Goal: Check status: Check status

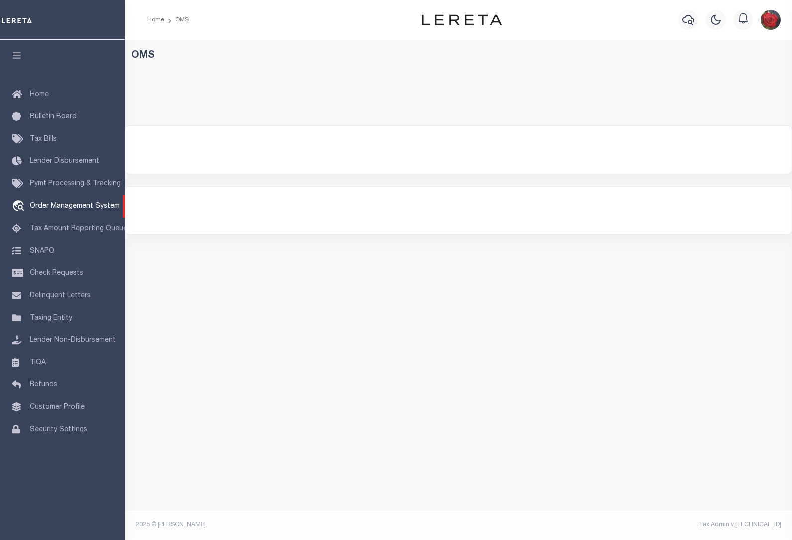
select select "200"
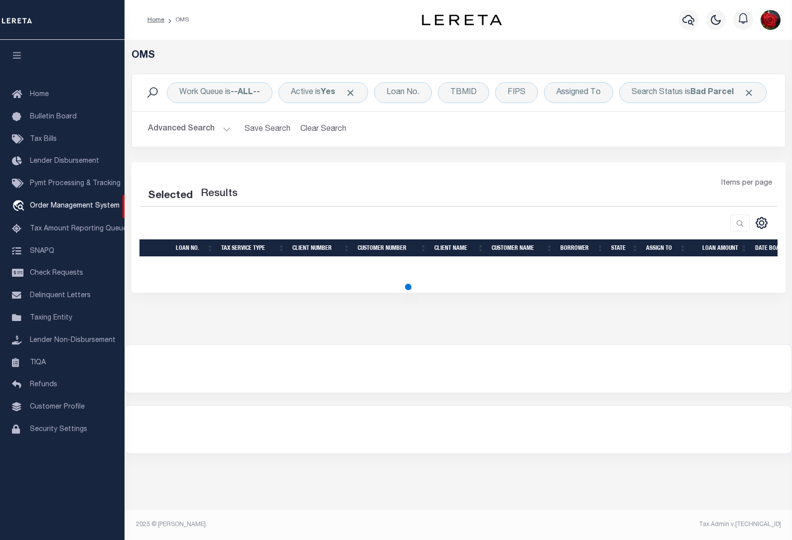
click at [11, 55] on icon "button" at bounding box center [16, 55] width 11 height 9
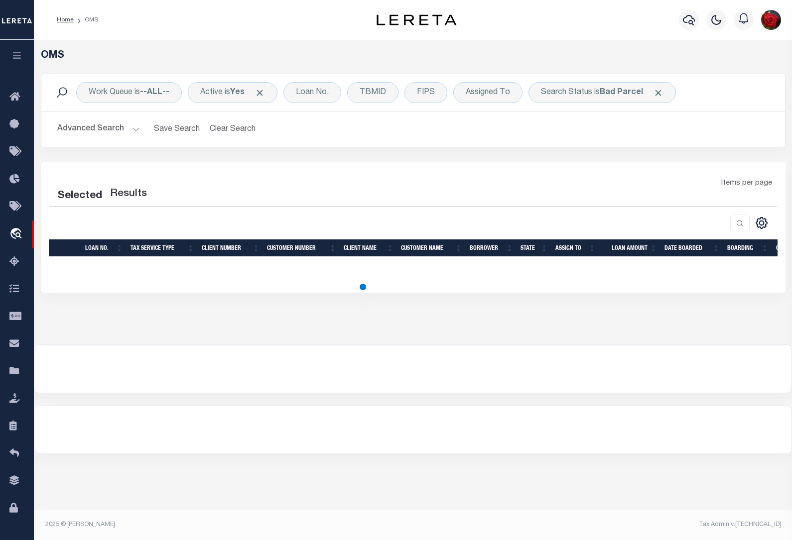
select select "200"
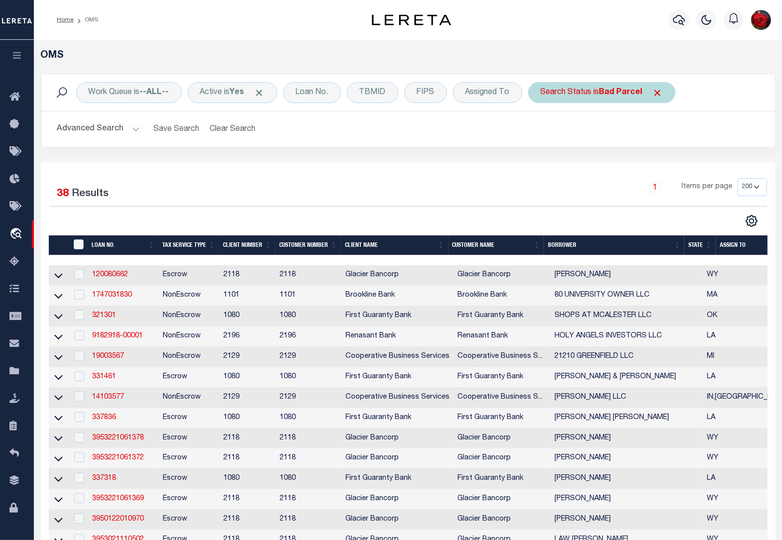
click at [662, 90] on span "Click to Remove" at bounding box center [658, 93] width 10 height 10
click at [247, 125] on button "Clear Search" at bounding box center [233, 129] width 54 height 19
click at [247, 126] on button "Clear Search" at bounding box center [233, 129] width 54 height 19
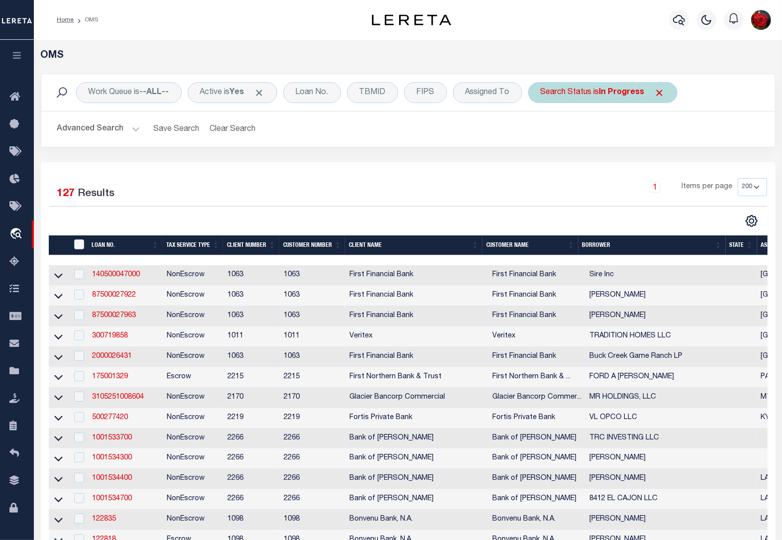
click at [641, 93] on b "In Progress" at bounding box center [622, 93] width 45 height 8
select select "IP"
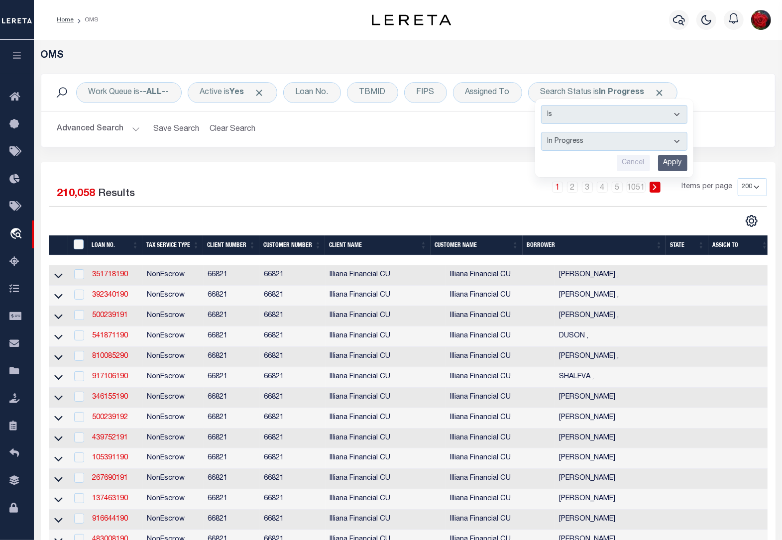
click at [730, 96] on div "Work Queue is --ALL-- Active is Yes Loan No. TBMID FIPS Assigned To Search Stat…" at bounding box center [408, 92] width 718 height 21
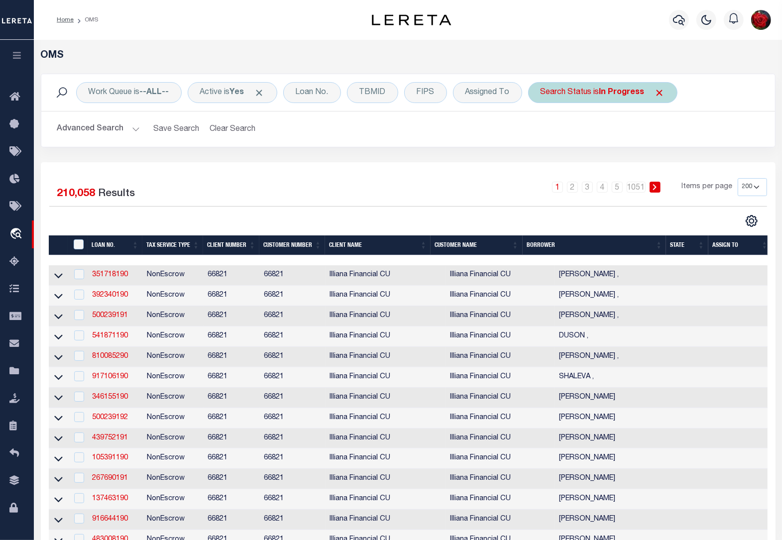
click at [661, 93] on span "Click to Remove" at bounding box center [660, 93] width 10 height 10
click at [327, 97] on div "Loan No." at bounding box center [312, 92] width 58 height 21
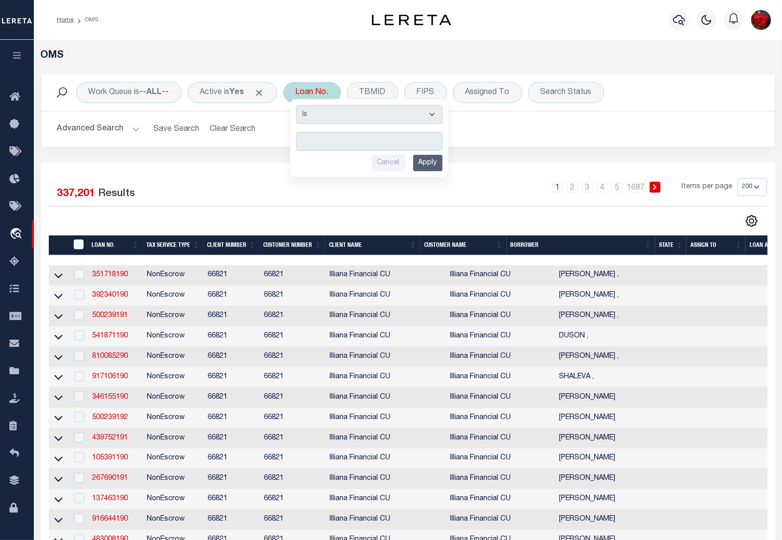
click at [345, 143] on input "text" at bounding box center [369, 141] width 146 height 19
type input "202501638"
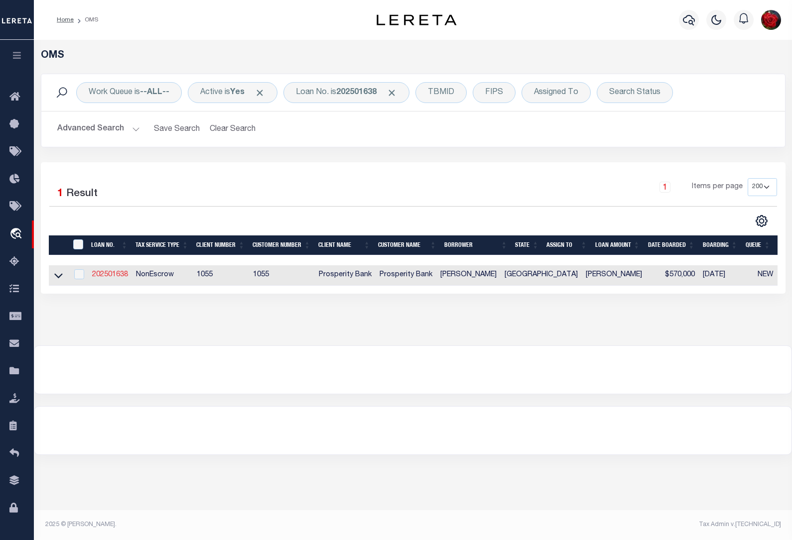
click at [106, 276] on link "202501638" at bounding box center [110, 274] width 36 height 7
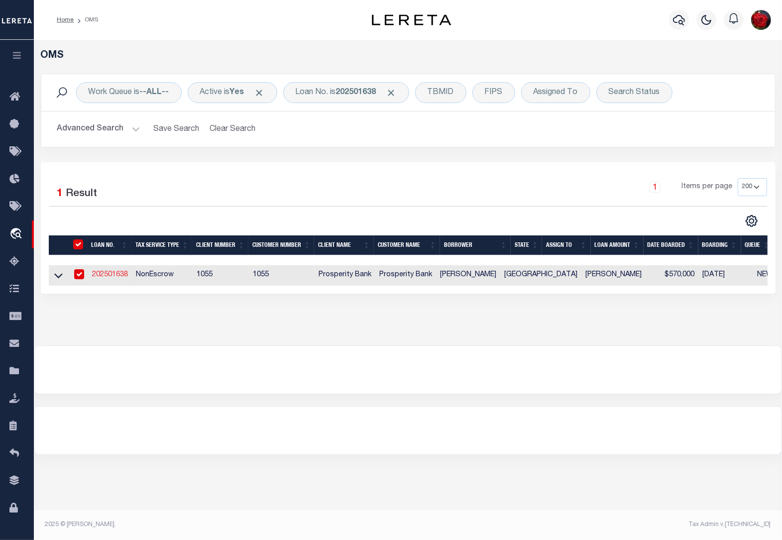
type input "202501638"
type input "VICTORIA BOOTHE"
select select
type input "503 AUBREY ST"
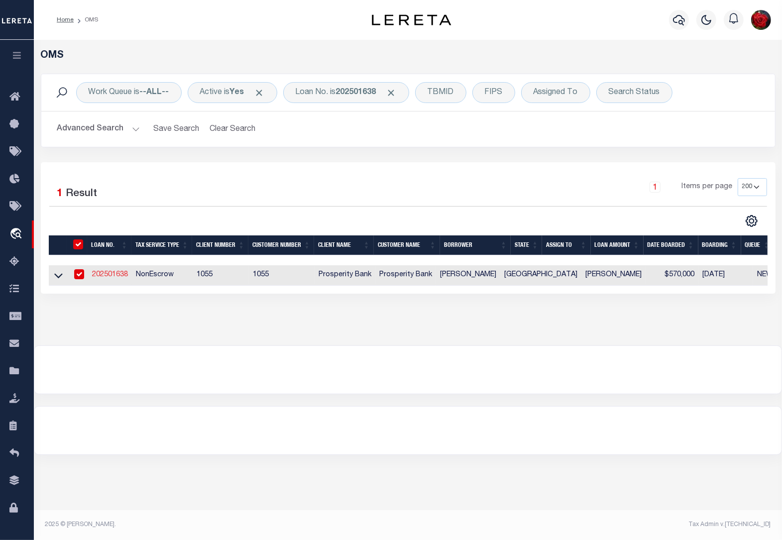
type input "YOAKUM TX 77995"
select select "800"
select select "NonEscrow"
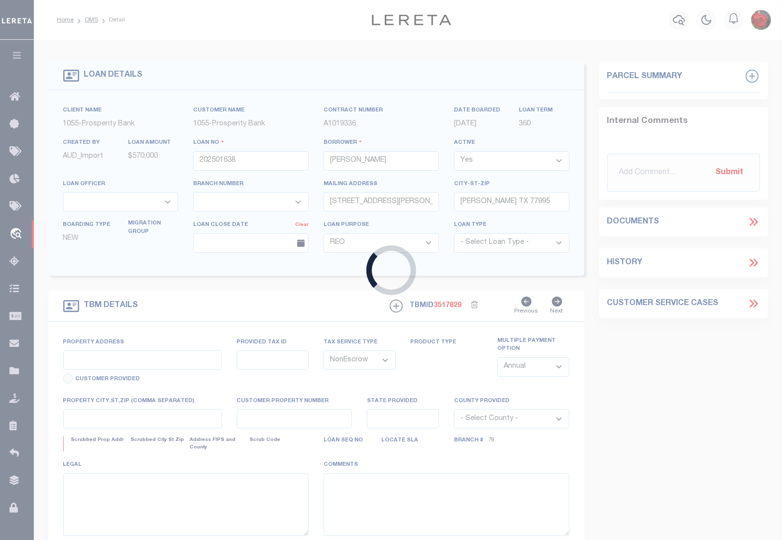
type input "789 EMIL BLANK RD"
type input "425500041600100"
select select
type input "YOAKUM, TX 77995"
type input "TX"
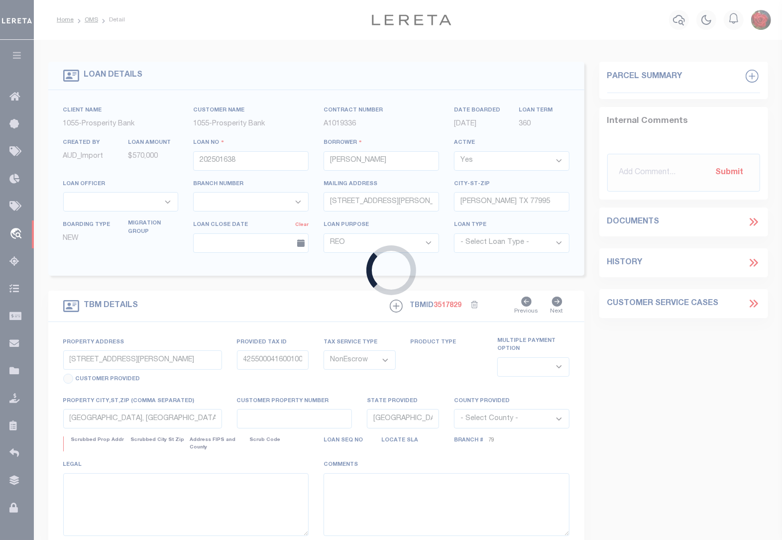
select select
type textarea "25.00 +/- ACRE JAMES SWINDLE SURV A-416"
select select "10475"
select select "4081"
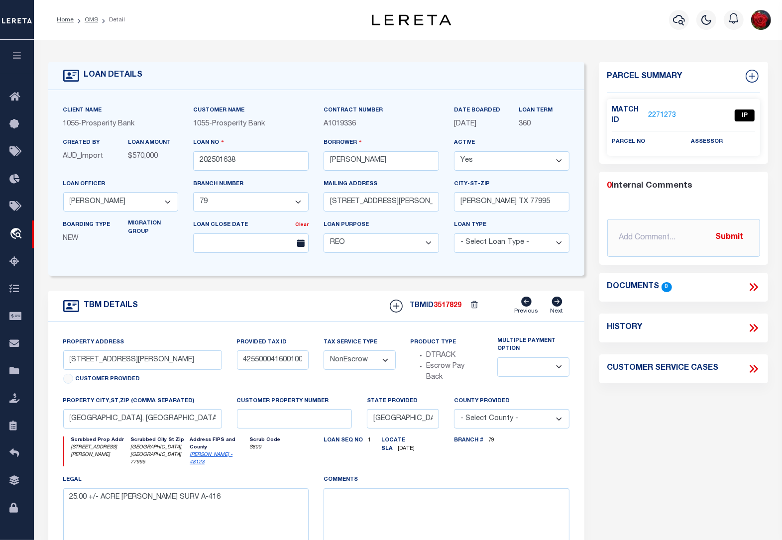
click at [663, 115] on link "2271273" at bounding box center [662, 116] width 28 height 10
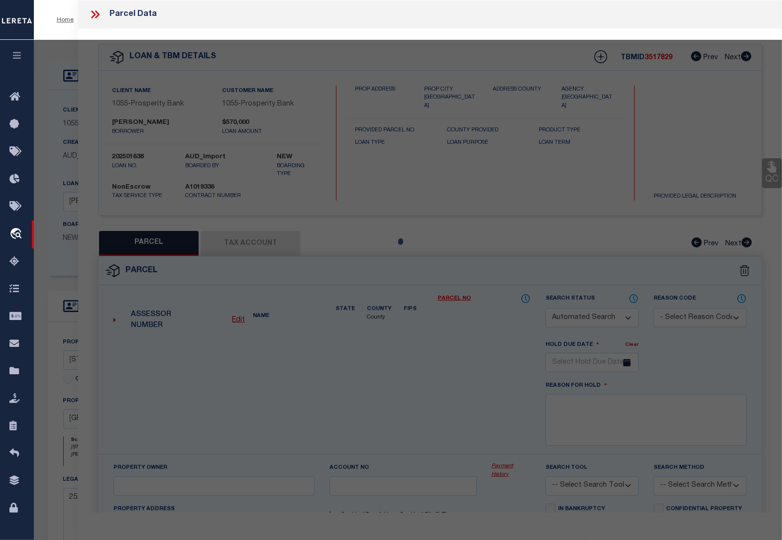
checkbox input "false"
select select "IP"
checkbox input "false"
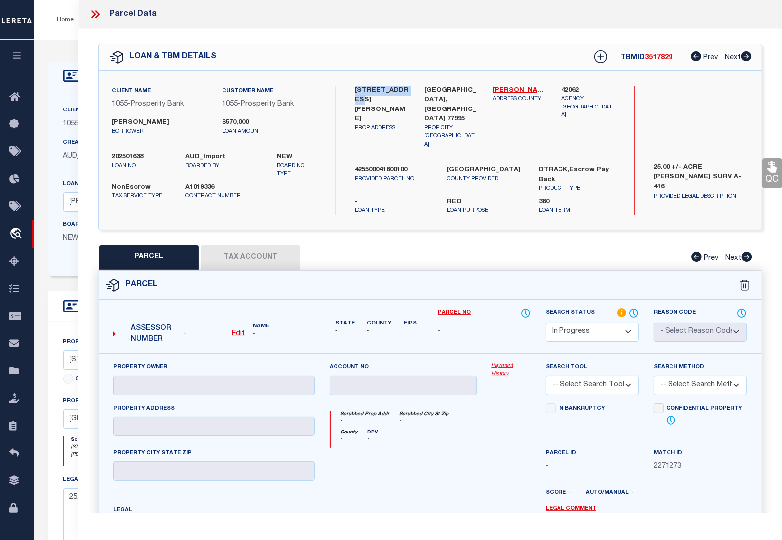
drag, startPoint x: 357, startPoint y: 90, endPoint x: 408, endPoint y: 88, distance: 51.8
click at [408, 88] on label "789 EMIL BLANK RD" at bounding box center [383, 105] width 54 height 39
copy label "789 EMIL BLANK"
click at [746, 57] on icon at bounding box center [746, 56] width 11 height 10
click at [247, 246] on div "PARCEL Tax Account Prev Next" at bounding box center [430, 258] width 664 height 25
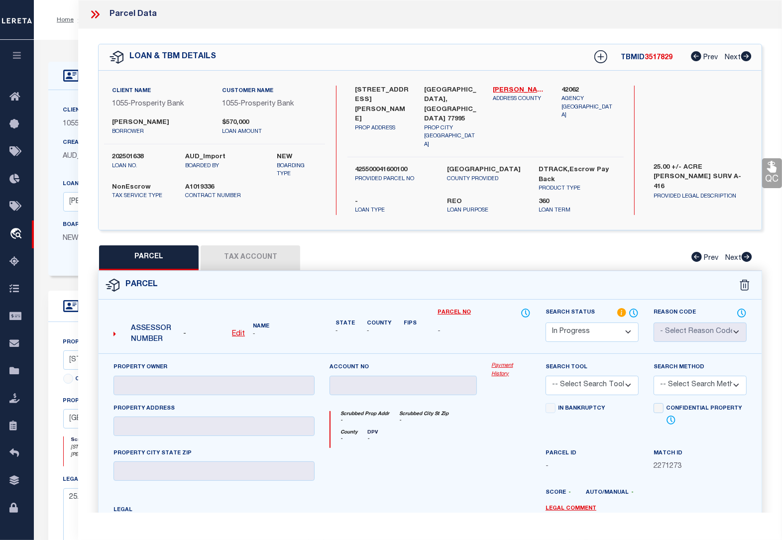
click at [247, 246] on div "PARCEL Tax Account Prev Next" at bounding box center [430, 258] width 664 height 25
click at [95, 16] on icon at bounding box center [95, 14] width 13 height 13
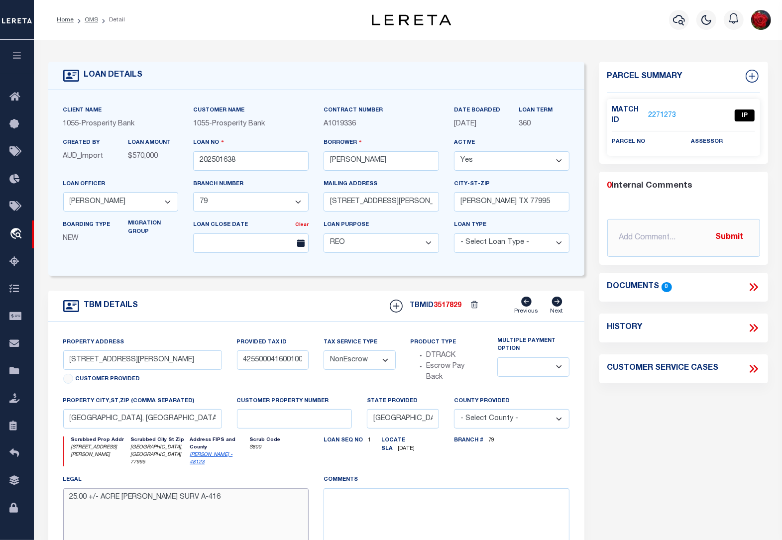
drag, startPoint x: 232, startPoint y: 494, endPoint x: 123, endPoint y: 495, distance: 108.6
click at [123, 495] on textarea "25.00 +/- ACRE JAMES SWINDLE SURV A-416" at bounding box center [186, 520] width 246 height 63
click at [65, 18] on link "Home" at bounding box center [65, 20] width 17 height 6
